Goal: Task Accomplishment & Management: Use online tool/utility

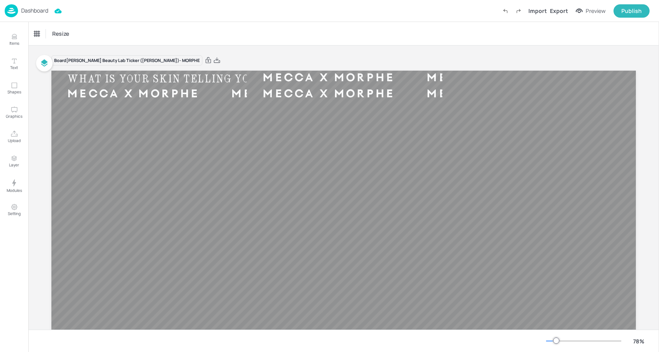
click at [35, 13] on p "Dashboard" at bounding box center [34, 10] width 27 height 5
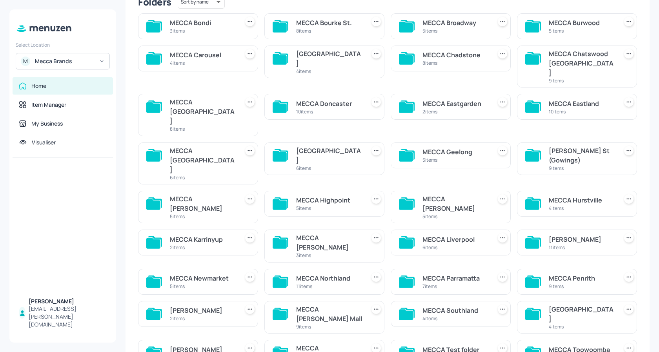
scroll to position [80, 0]
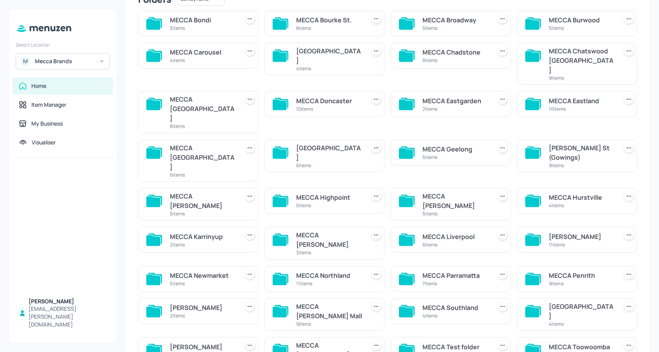
click at [313, 271] on div "MECCA Northland" at bounding box center [329, 275] width 66 height 9
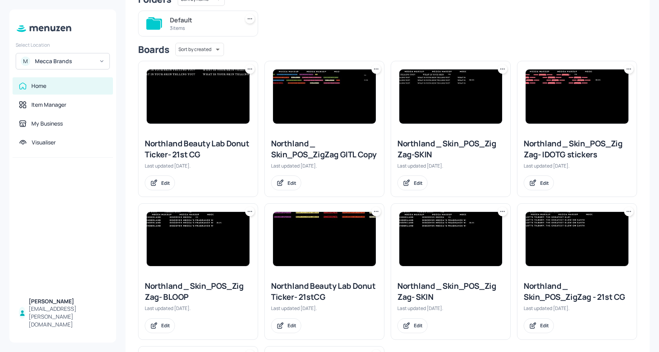
click at [201, 96] on img at bounding box center [198, 96] width 103 height 54
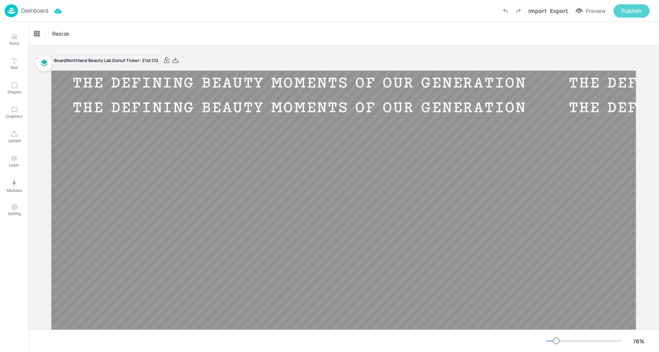
click at [625, 12] on div "Publish" at bounding box center [631, 11] width 20 height 9
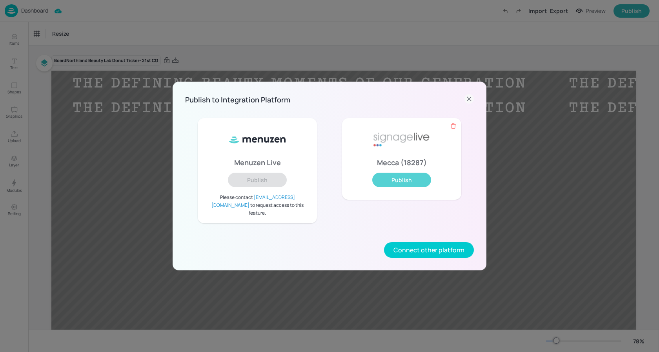
click at [399, 182] on button "Publish" at bounding box center [401, 179] width 59 height 15
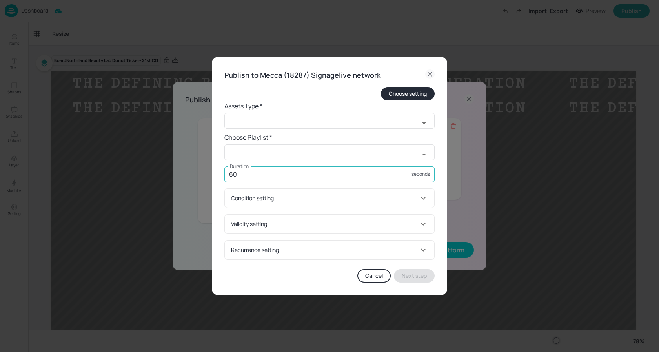
click at [245, 170] on input "60" at bounding box center [317, 174] width 187 height 16
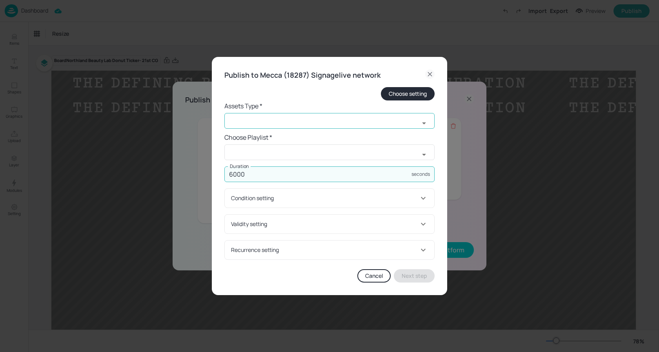
type input "6000"
click at [250, 120] on input "text" at bounding box center [321, 121] width 195 height 16
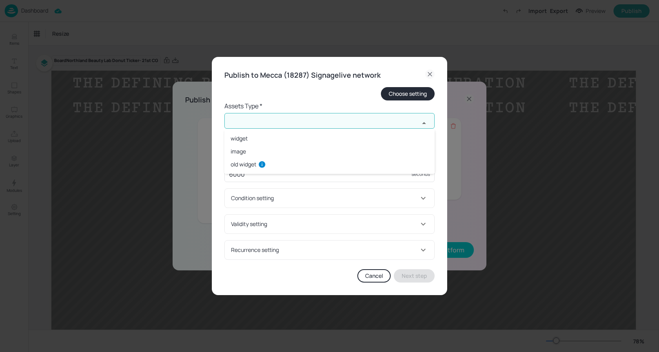
click at [250, 146] on li "image" at bounding box center [329, 151] width 210 height 13
click at [258, 117] on input "image" at bounding box center [321, 121] width 195 height 16
click at [251, 137] on li "widget" at bounding box center [329, 138] width 210 height 13
type input "widget"
click at [247, 145] on input "text" at bounding box center [321, 152] width 195 height 16
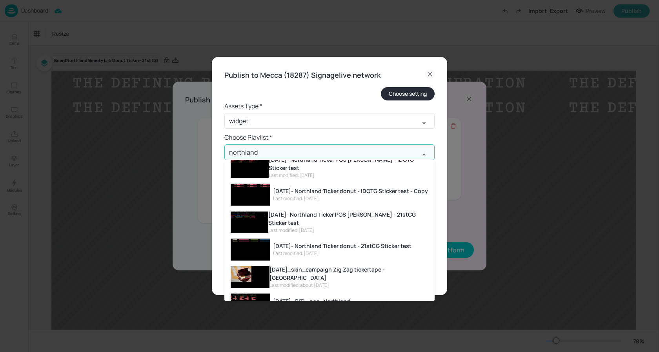
scroll to position [85, 0]
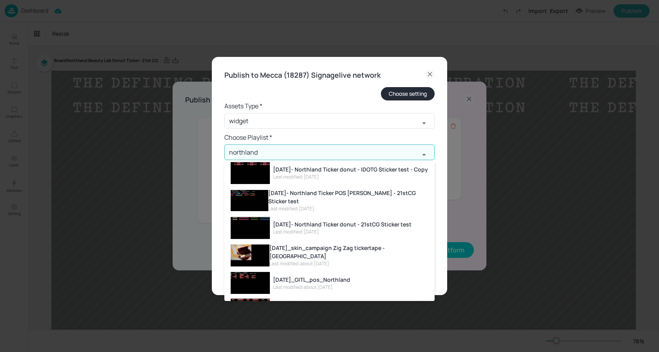
click at [358, 224] on div "[DATE]- Northland Ticker donut - 21stCG Sticker test" at bounding box center [342, 224] width 138 height 8
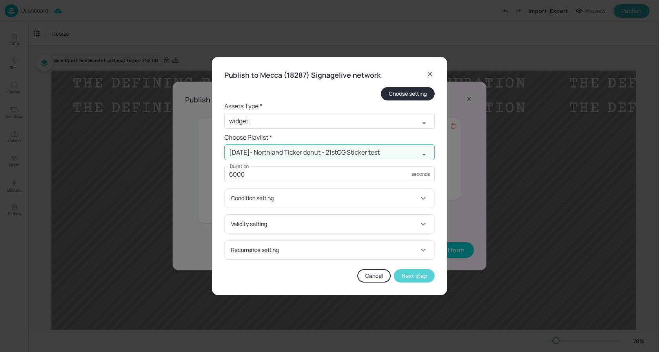
type input "[DATE]- Northland Ticker donut - 21stCG Sticker test"
click at [414, 280] on button "Next step" at bounding box center [414, 275] width 41 height 13
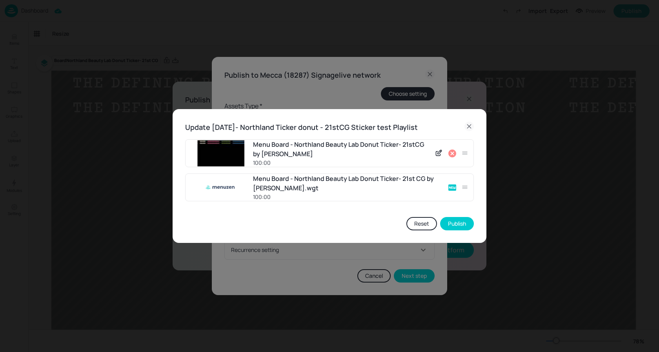
click at [454, 154] on icon at bounding box center [452, 153] width 8 height 8
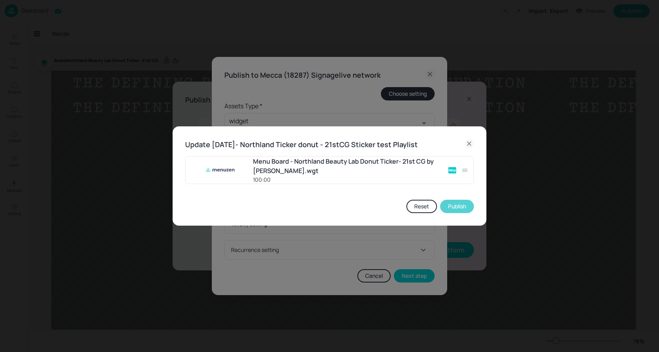
click at [456, 207] on button "Publish" at bounding box center [457, 206] width 34 height 13
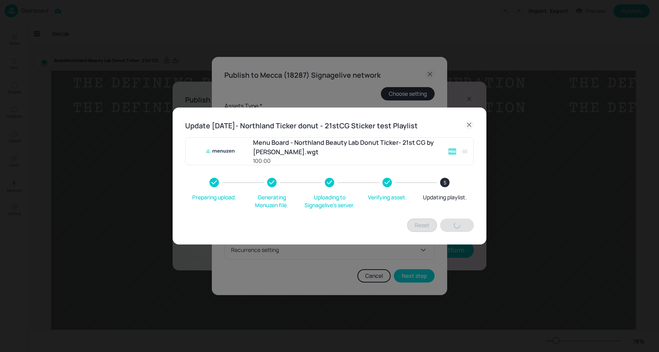
type input "60"
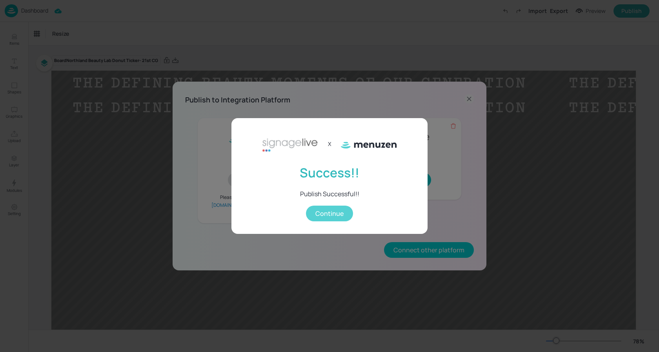
click at [335, 213] on button "Continue" at bounding box center [329, 213] width 47 height 16
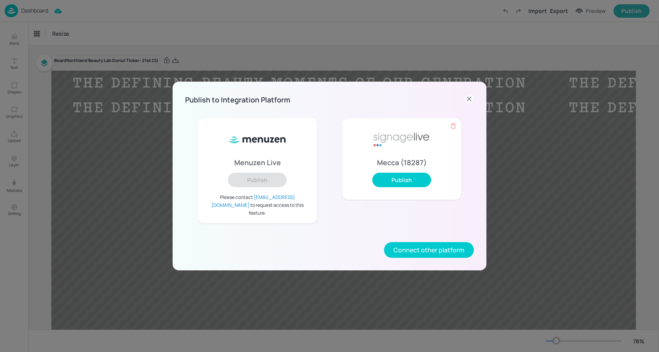
click at [471, 101] on icon at bounding box center [468, 98] width 9 height 9
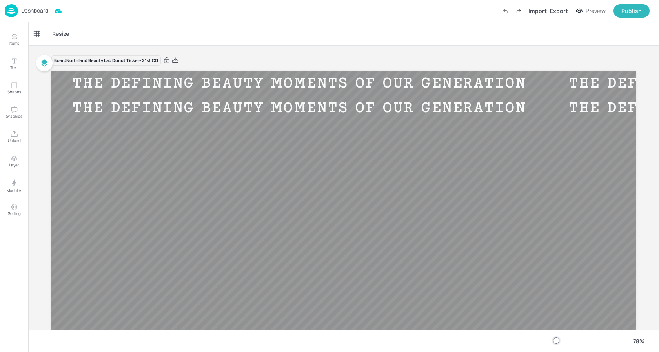
click at [35, 10] on p "Dashboard" at bounding box center [34, 10] width 27 height 5
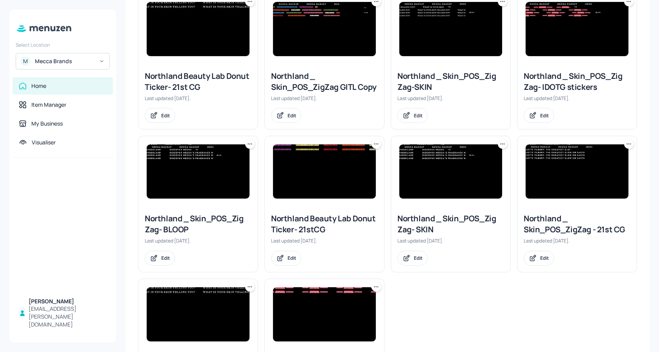
scroll to position [165, 0]
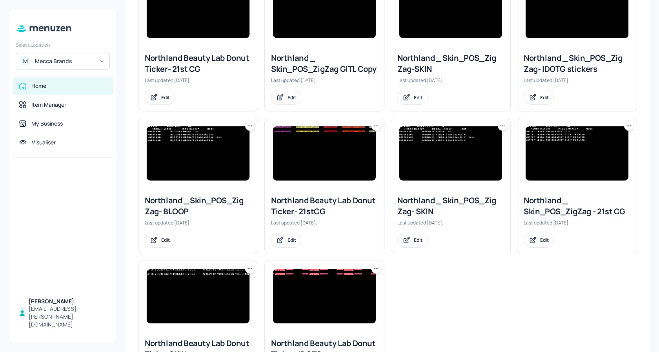
click at [601, 140] on img at bounding box center [576, 153] width 103 height 54
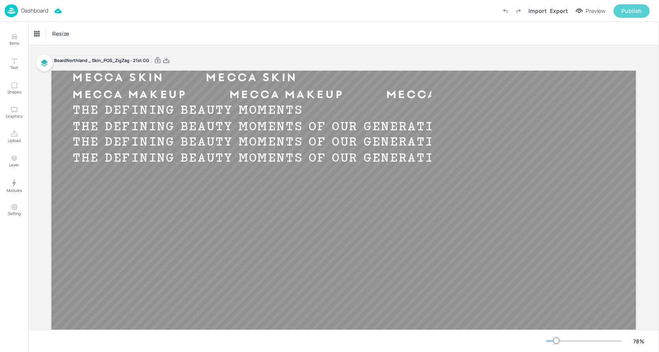
click at [635, 11] on div "Publish" at bounding box center [631, 11] width 20 height 9
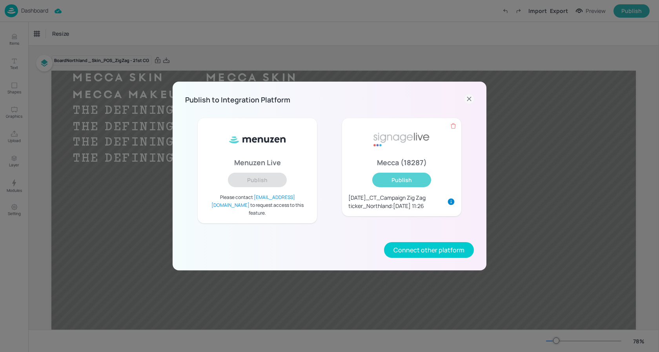
click at [419, 182] on button "Publish" at bounding box center [401, 179] width 59 height 15
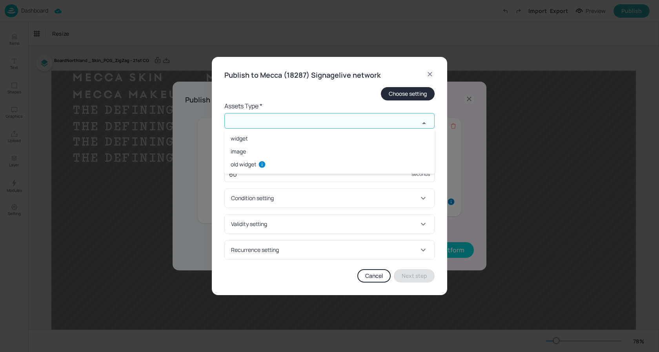
click at [290, 118] on input "text" at bounding box center [321, 121] width 195 height 16
click at [272, 137] on li "widget" at bounding box center [329, 138] width 210 height 13
type input "widget"
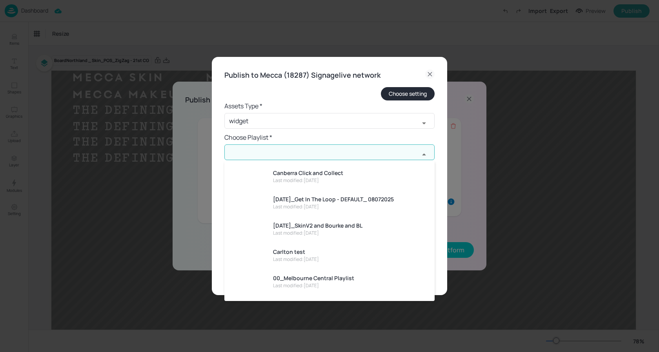
click at [264, 147] on input "text" at bounding box center [321, 152] width 195 height 16
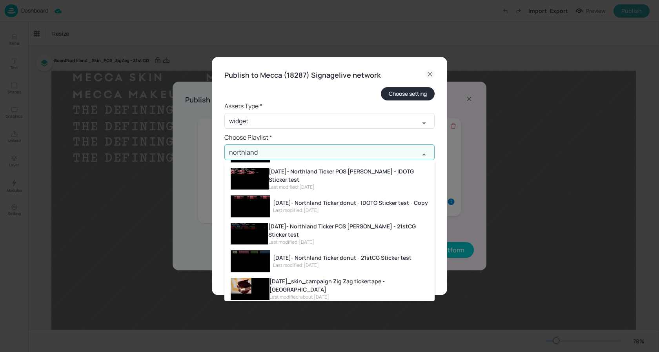
scroll to position [53, 0]
click at [348, 229] on div "[DATE]- Northland Ticker POS [PERSON_NAME] - 21stCG Sticker test" at bounding box center [348, 229] width 160 height 16
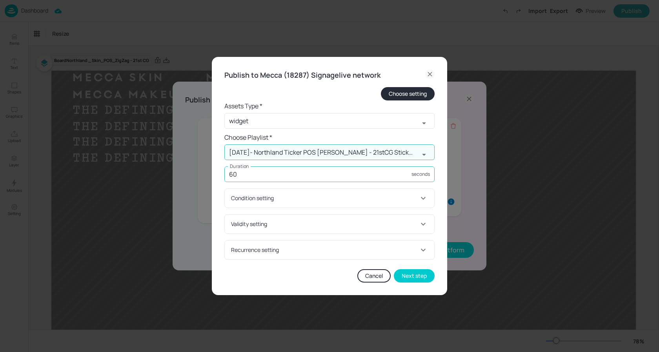
type input "[DATE]- Northland Ticker POS [PERSON_NAME] - 21stCG Sticker test"
click at [330, 168] on input "60" at bounding box center [317, 174] width 187 height 16
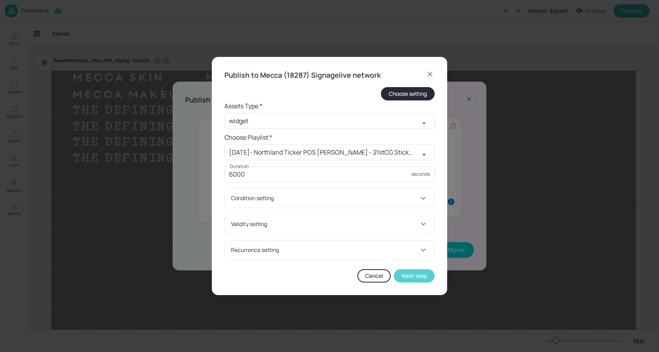
click at [417, 276] on button "Next step" at bounding box center [414, 275] width 41 height 13
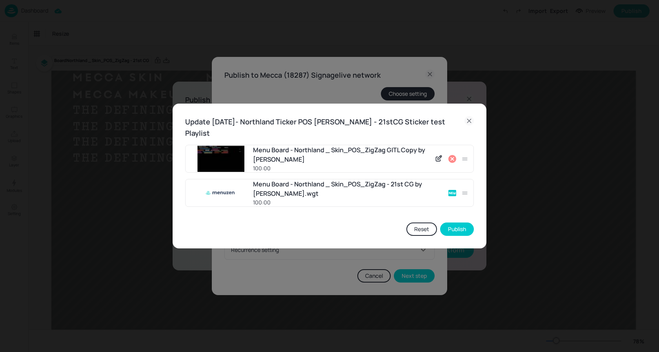
click at [453, 154] on icon at bounding box center [451, 158] width 9 height 9
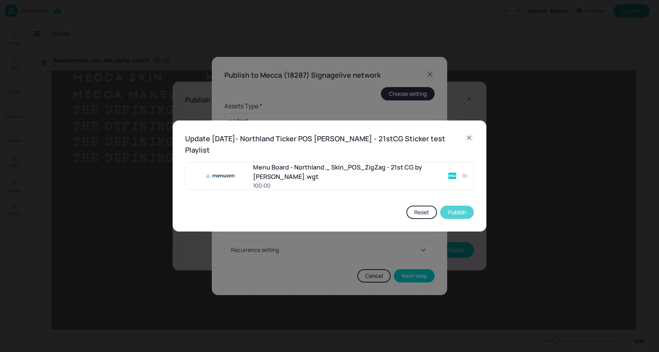
click at [458, 205] on button "Publish" at bounding box center [457, 211] width 34 height 13
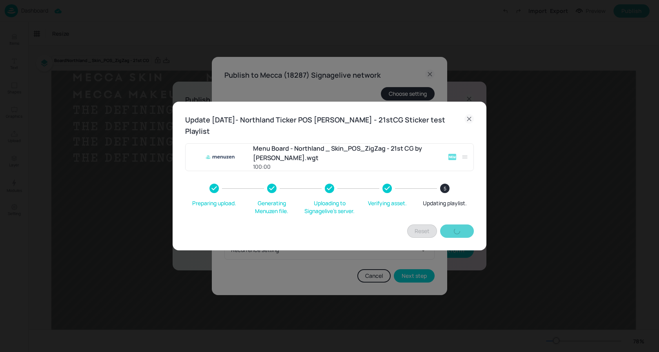
type input "60"
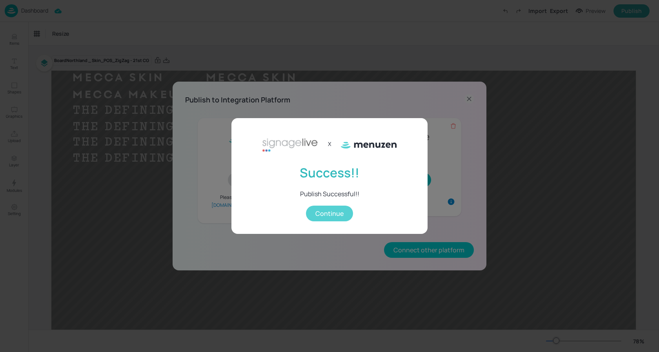
click at [336, 214] on button "Continue" at bounding box center [329, 213] width 47 height 16
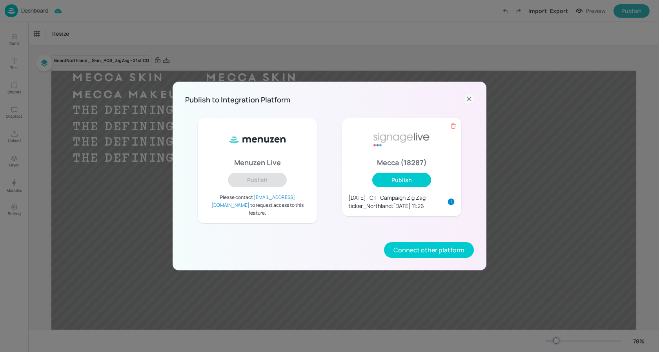
click at [469, 102] on icon at bounding box center [468, 98] width 9 height 9
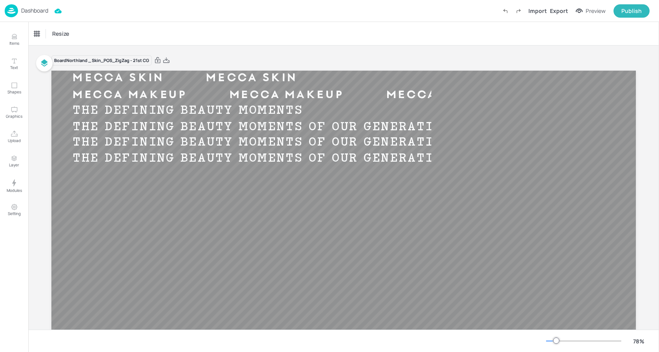
click at [29, 10] on p "Dashboard" at bounding box center [34, 10] width 27 height 5
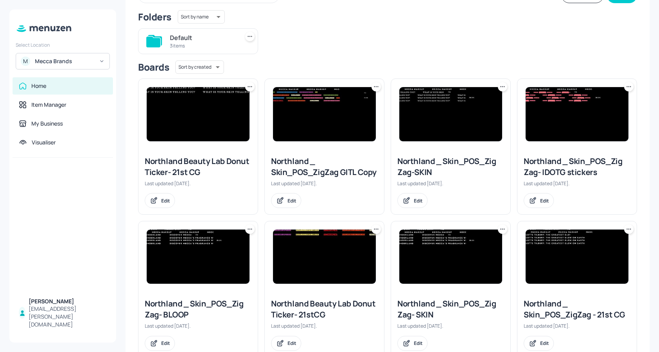
scroll to position [76, 0]
